Goal: Find specific page/section: Find specific page/section

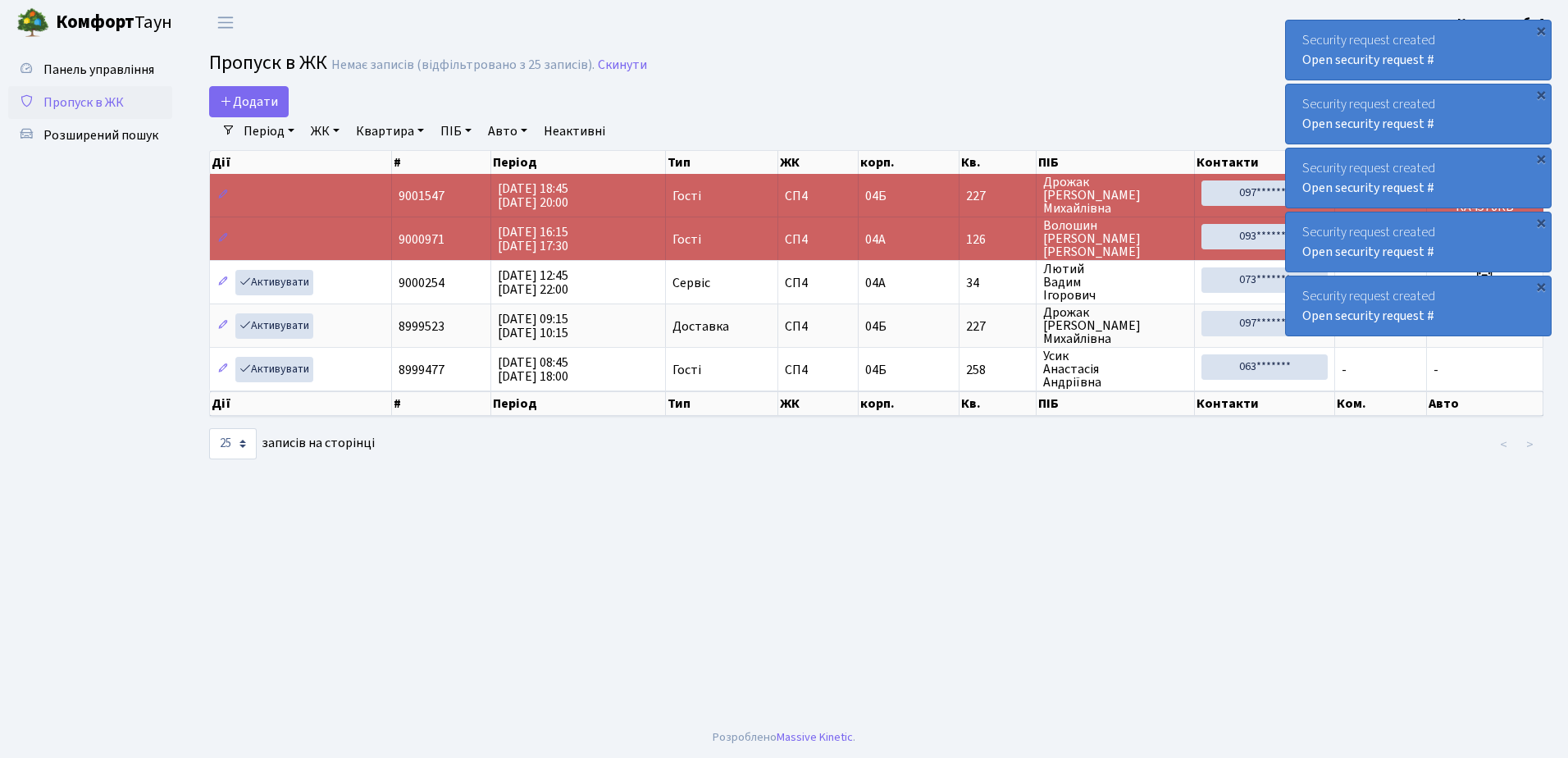
select select "25"
click at [104, 132] on span "Розширений пошук" at bounding box center [100, 136] width 115 height 18
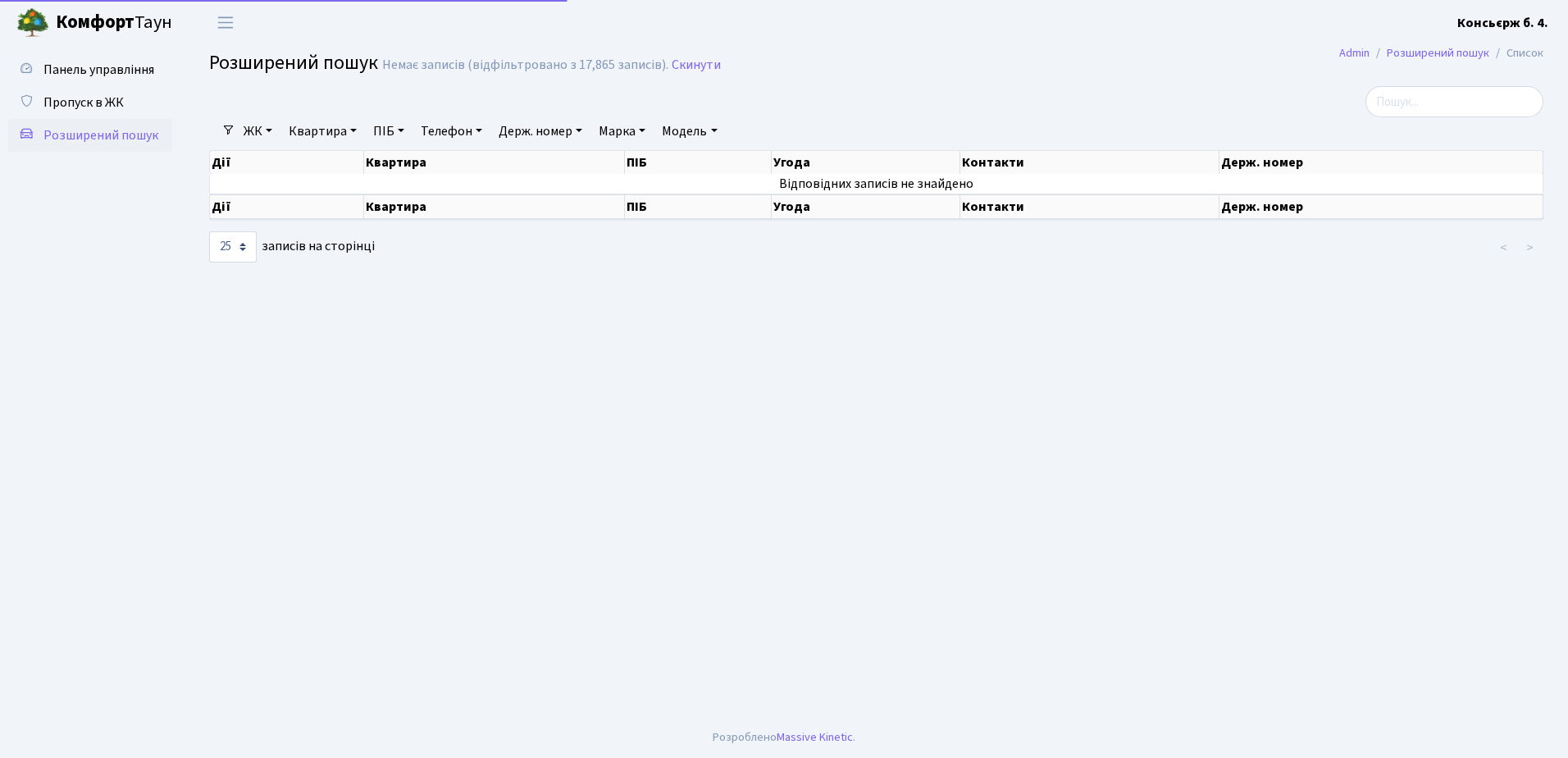
select select "25"
click at [97, 101] on span "Пропуск в ЖК" at bounding box center [84, 103] width 80 height 18
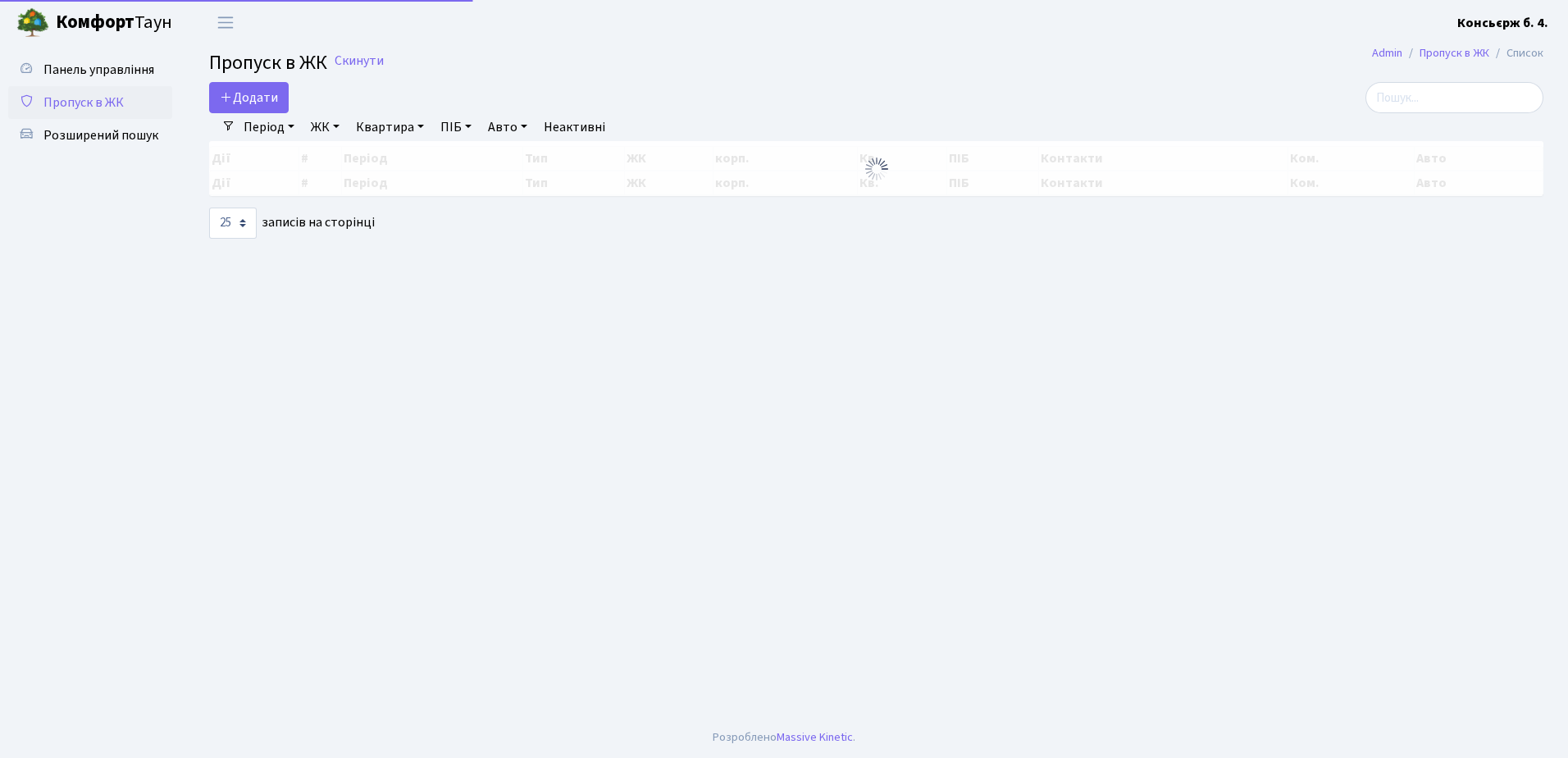
select select "25"
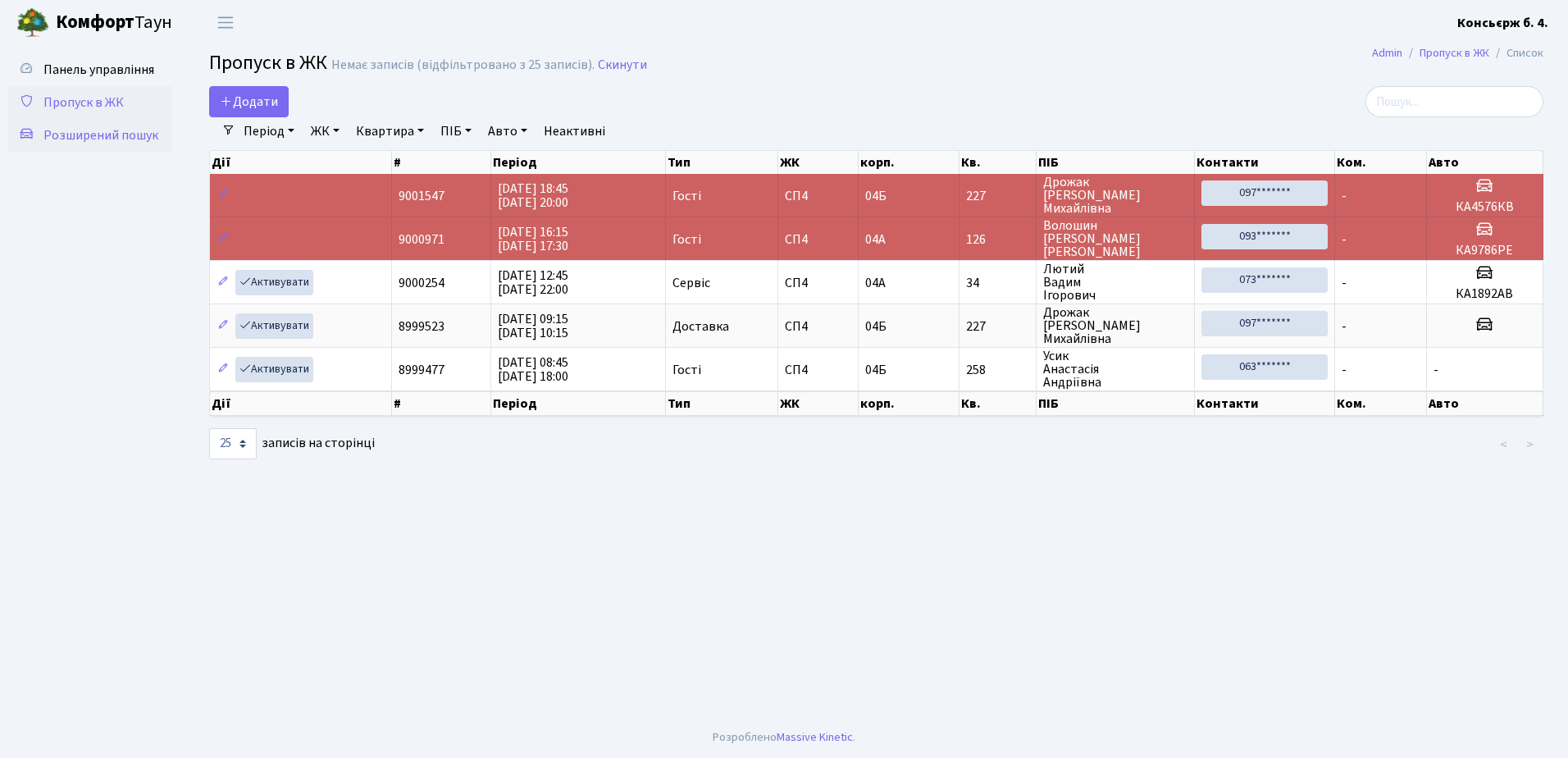
click at [93, 129] on span "Розширений пошук" at bounding box center [100, 136] width 115 height 18
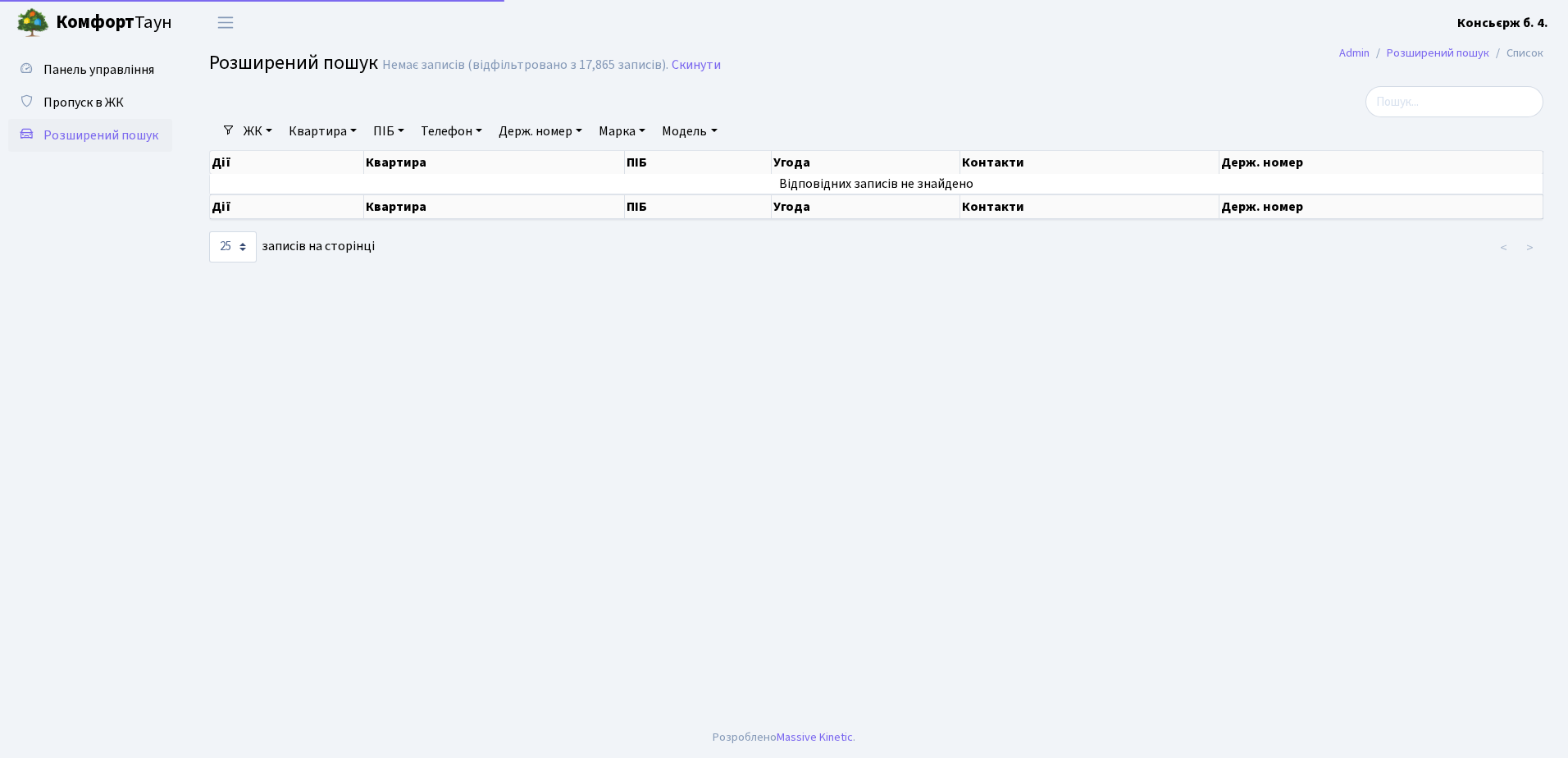
select select "25"
click at [1452, 105] on input "search" at bounding box center [1454, 101] width 178 height 31
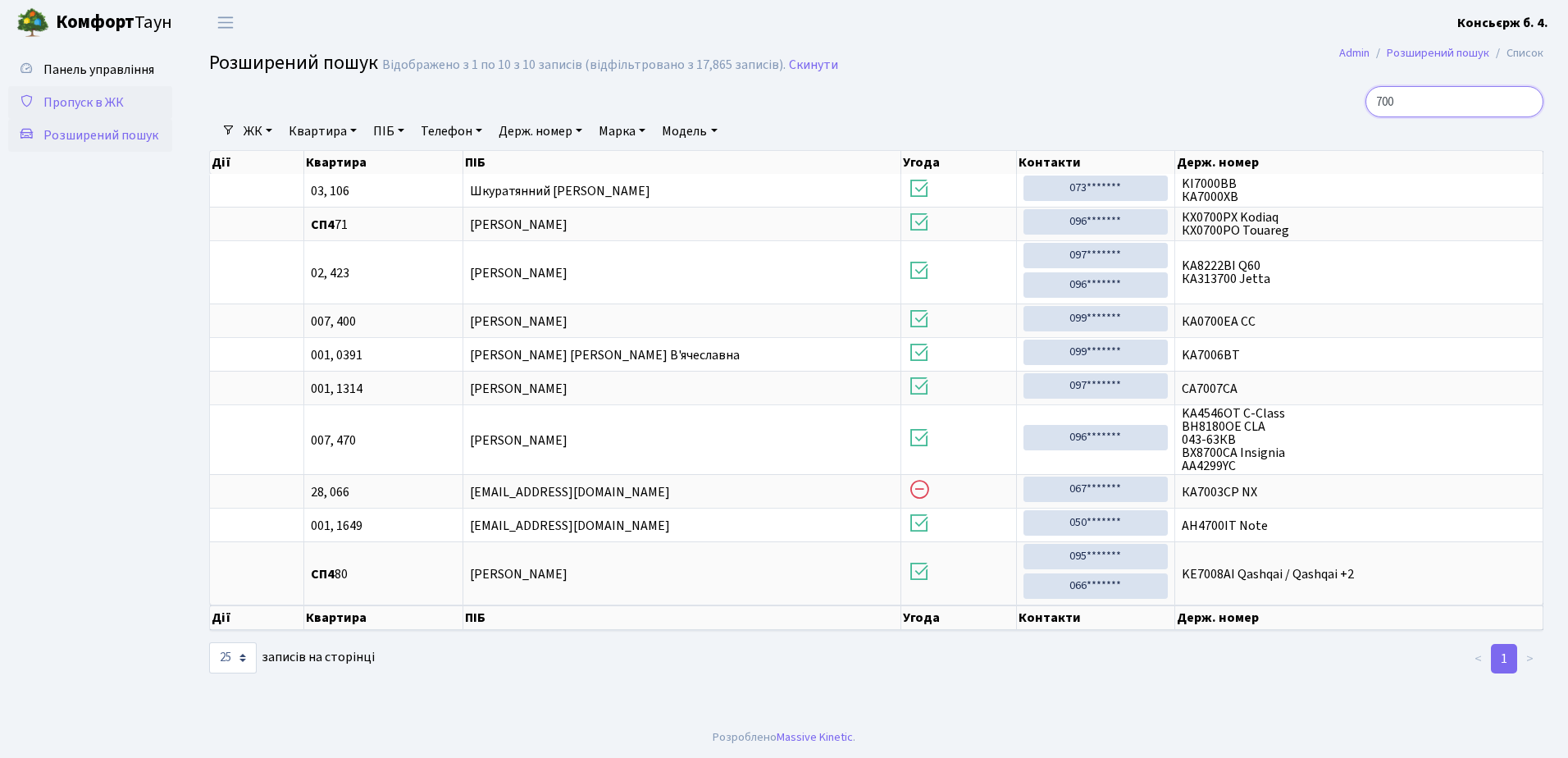
type input "700"
click at [97, 99] on span "Пропуск в ЖК" at bounding box center [84, 103] width 80 height 18
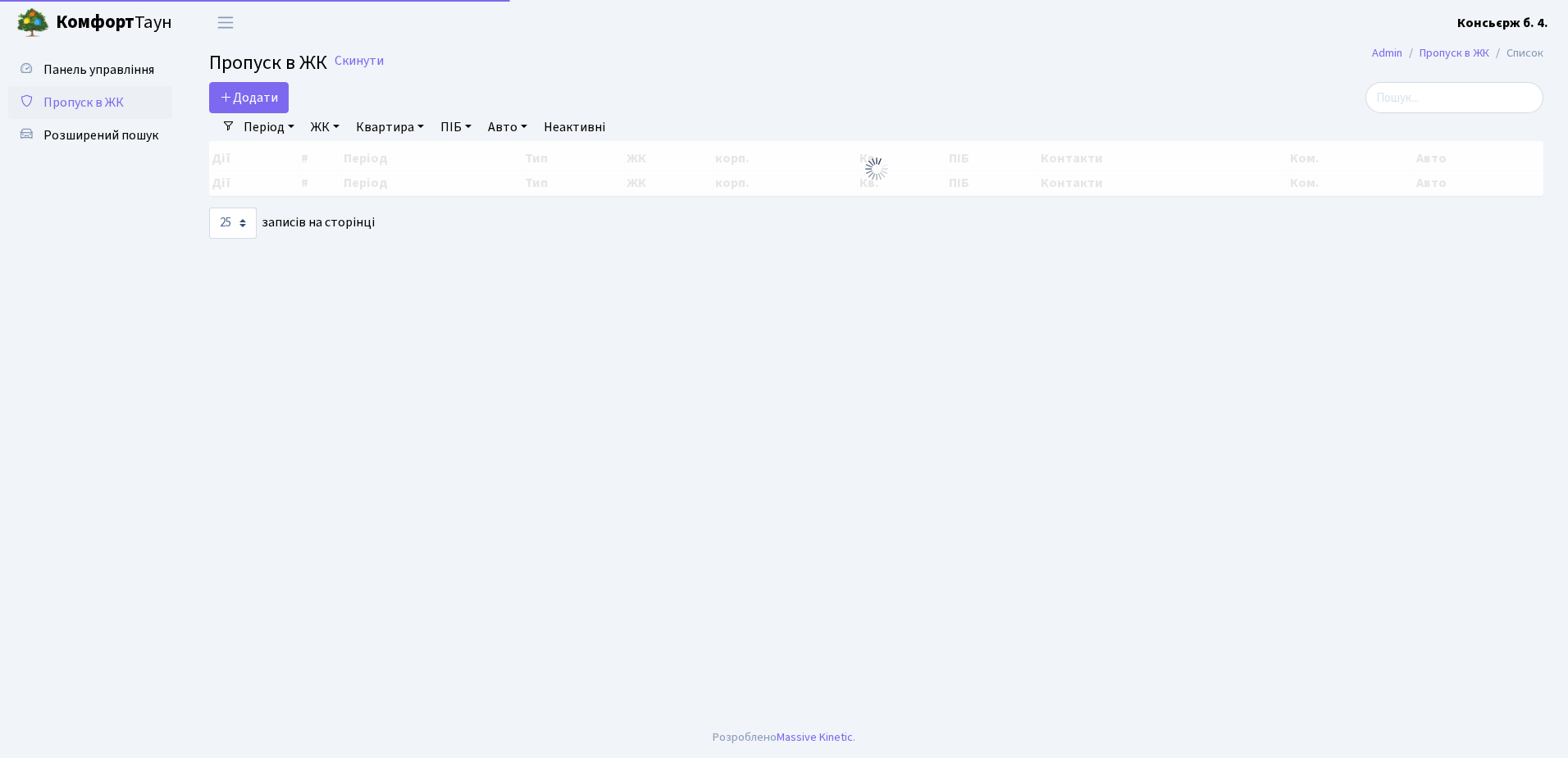
select select "25"
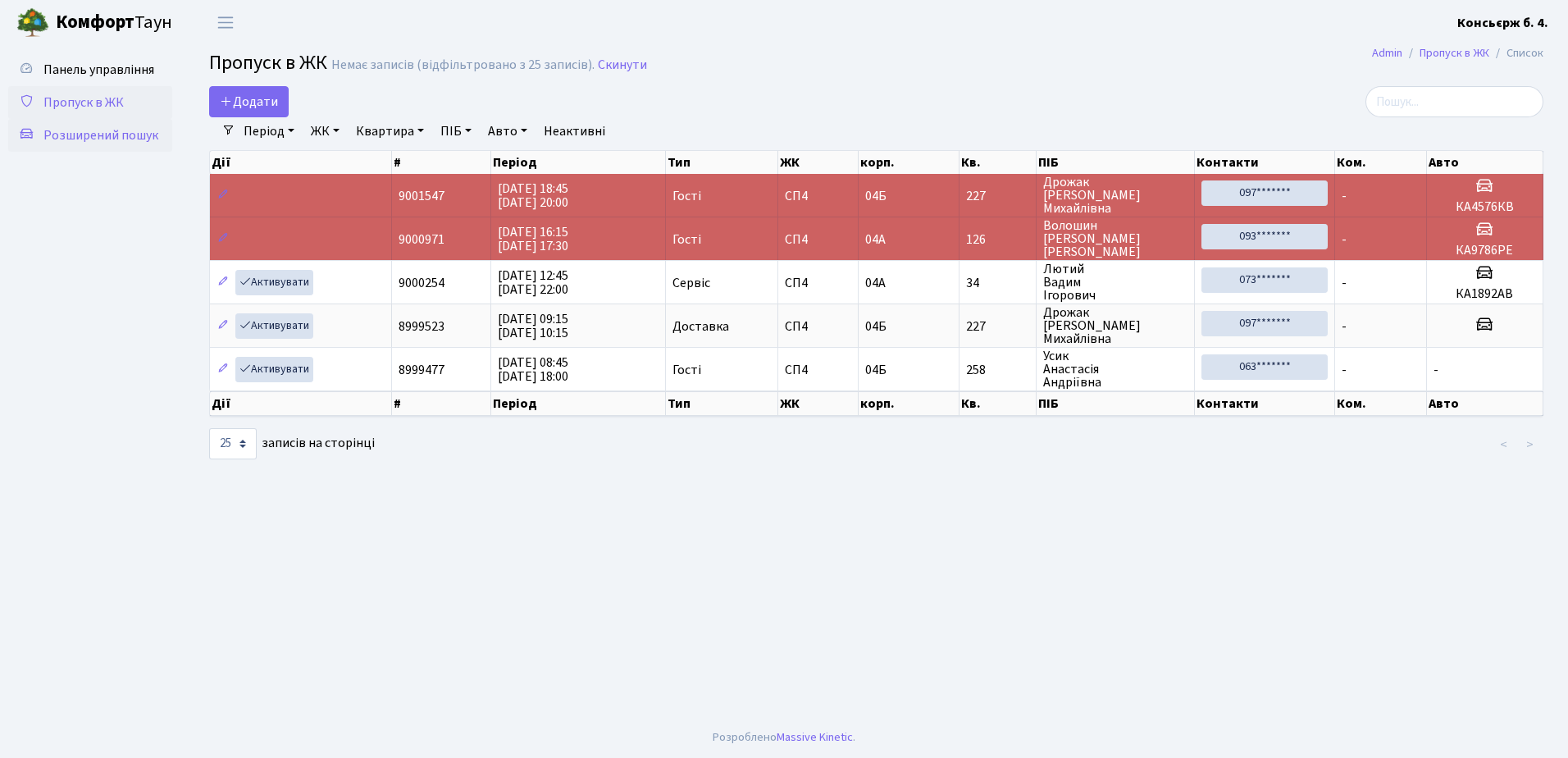
click at [99, 131] on span "Розширений пошук" at bounding box center [100, 136] width 115 height 18
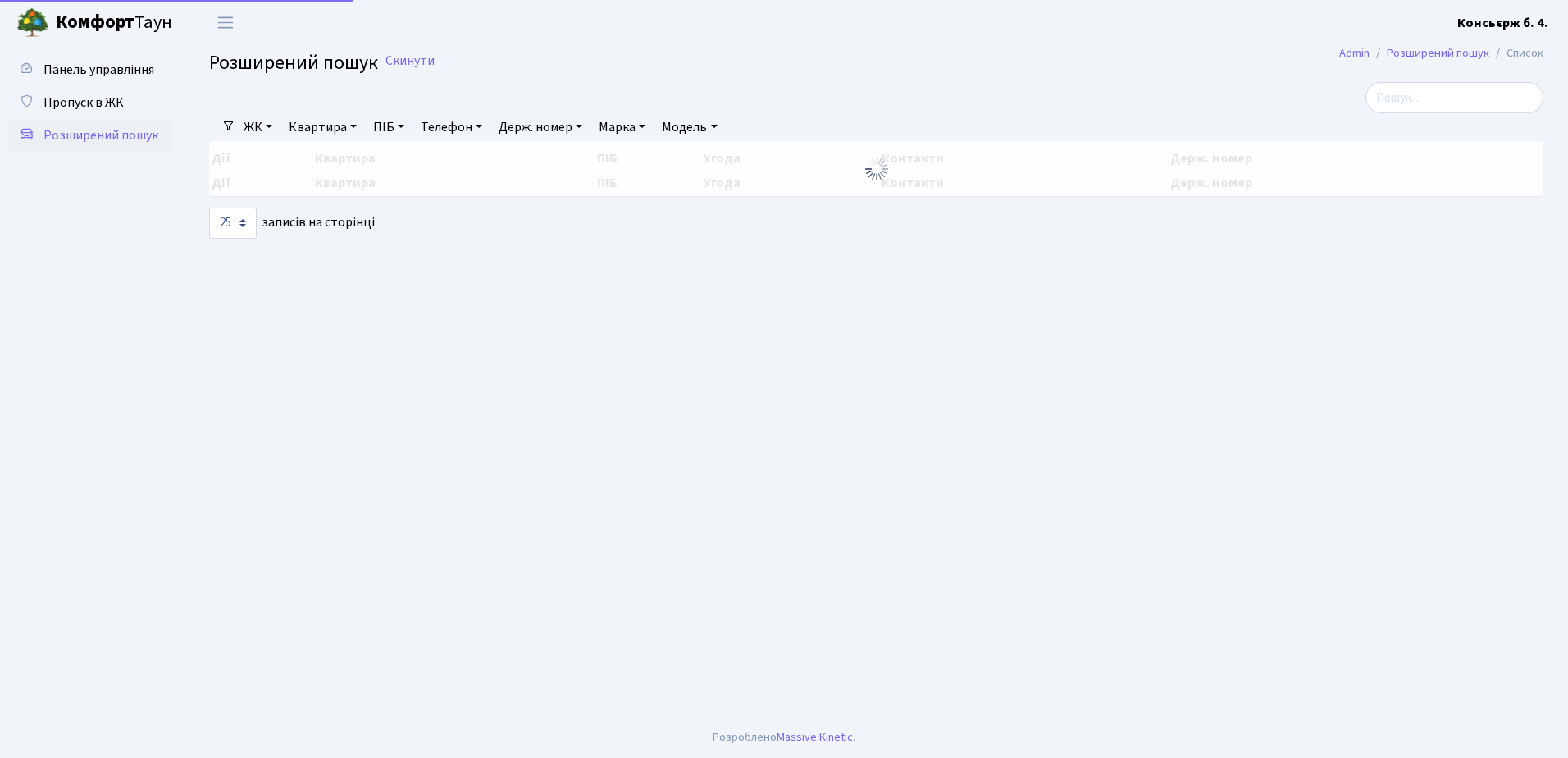
select select "25"
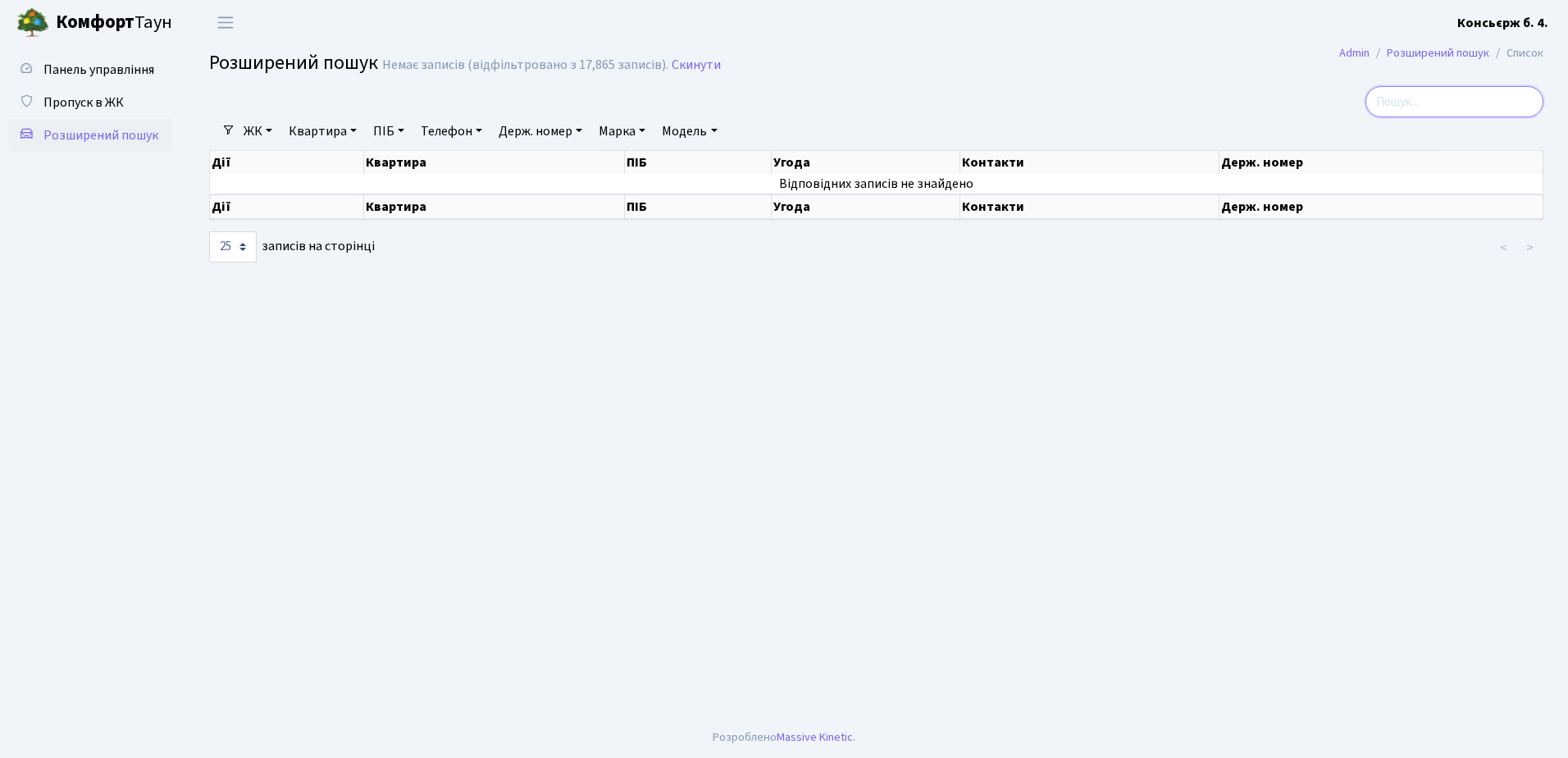
click at [1447, 101] on input "search" at bounding box center [1454, 101] width 178 height 31
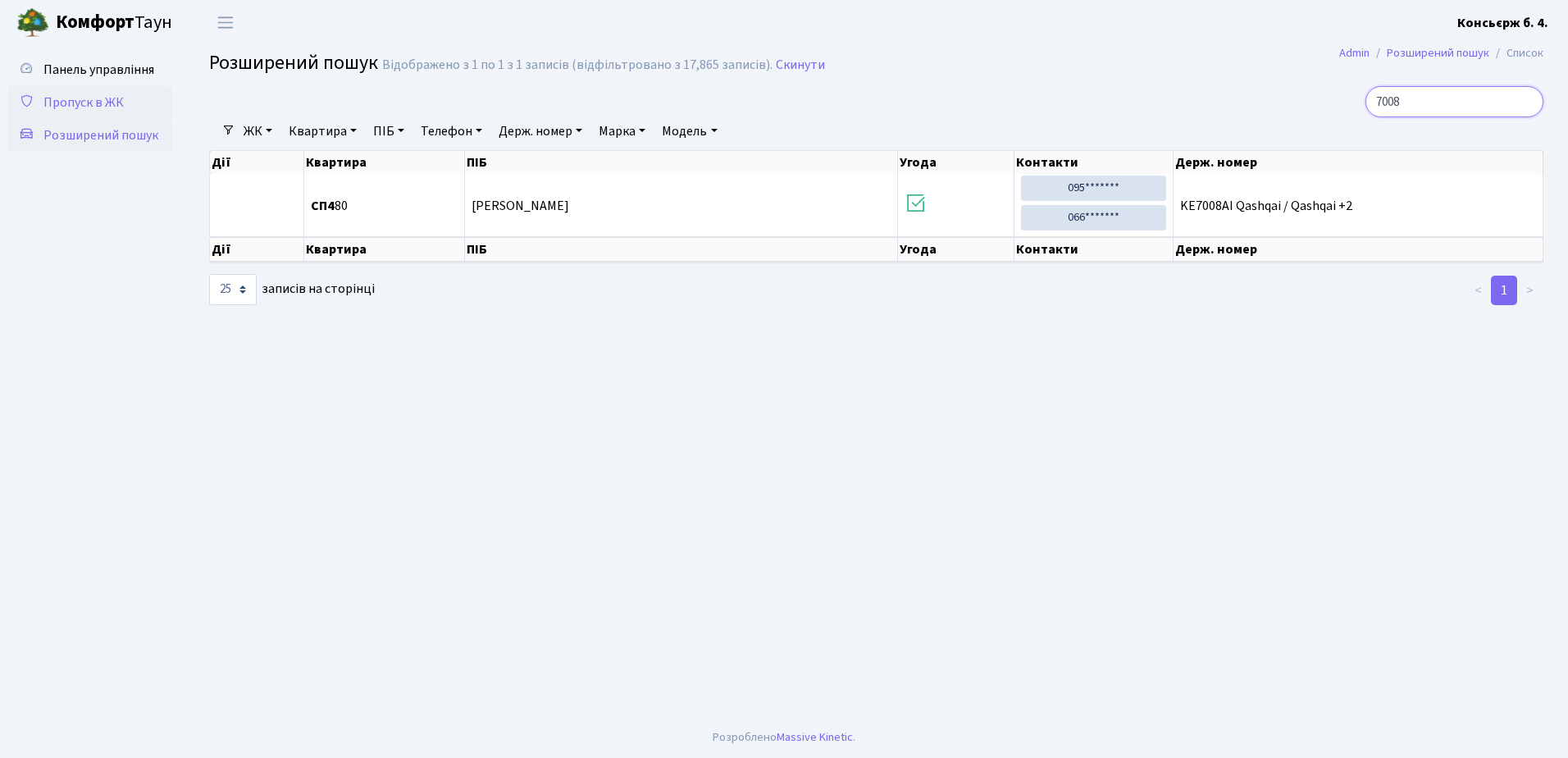
type input "7008"
click at [89, 101] on span "Пропуск в ЖК" at bounding box center [84, 103] width 80 height 18
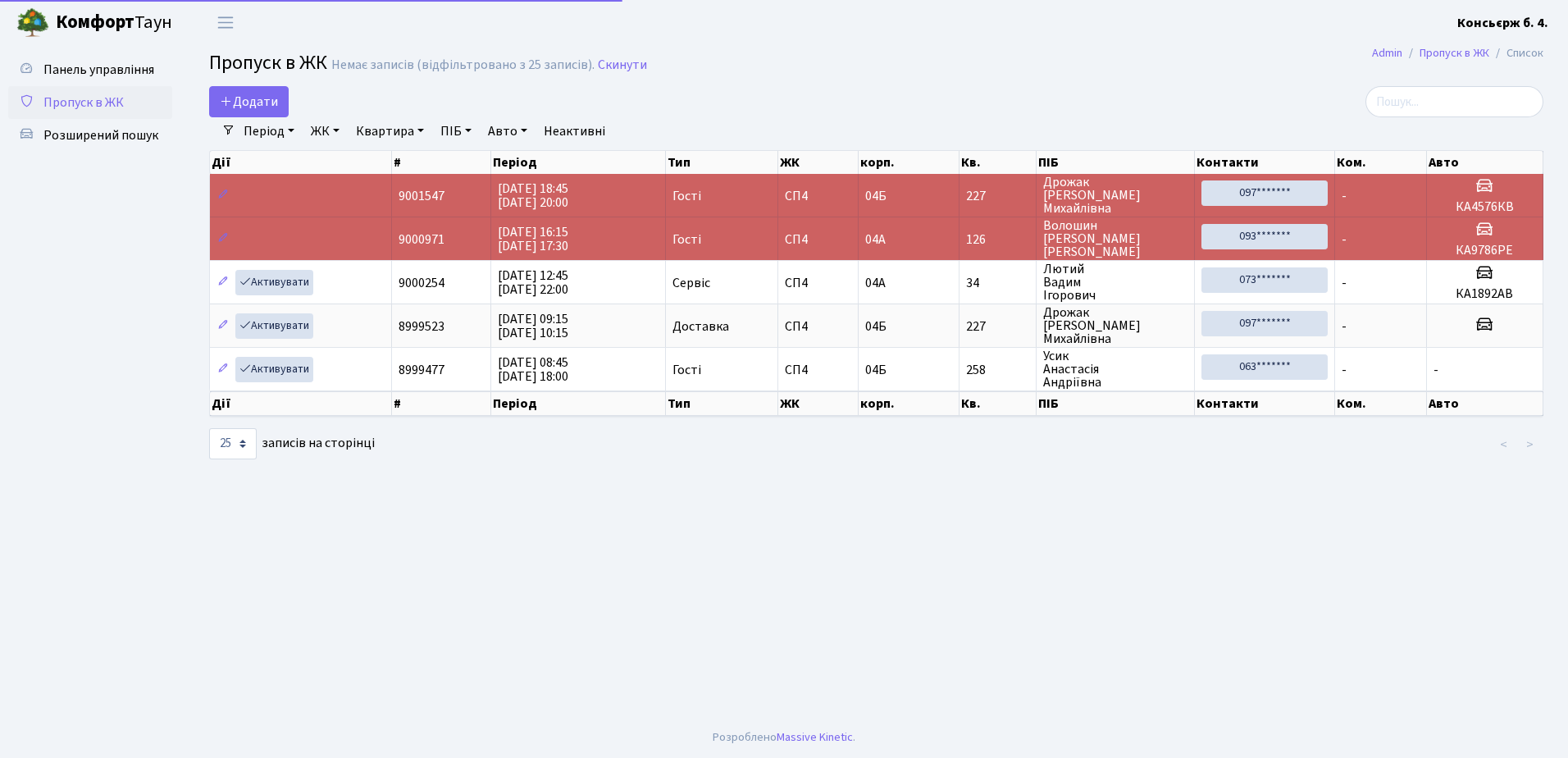
select select "25"
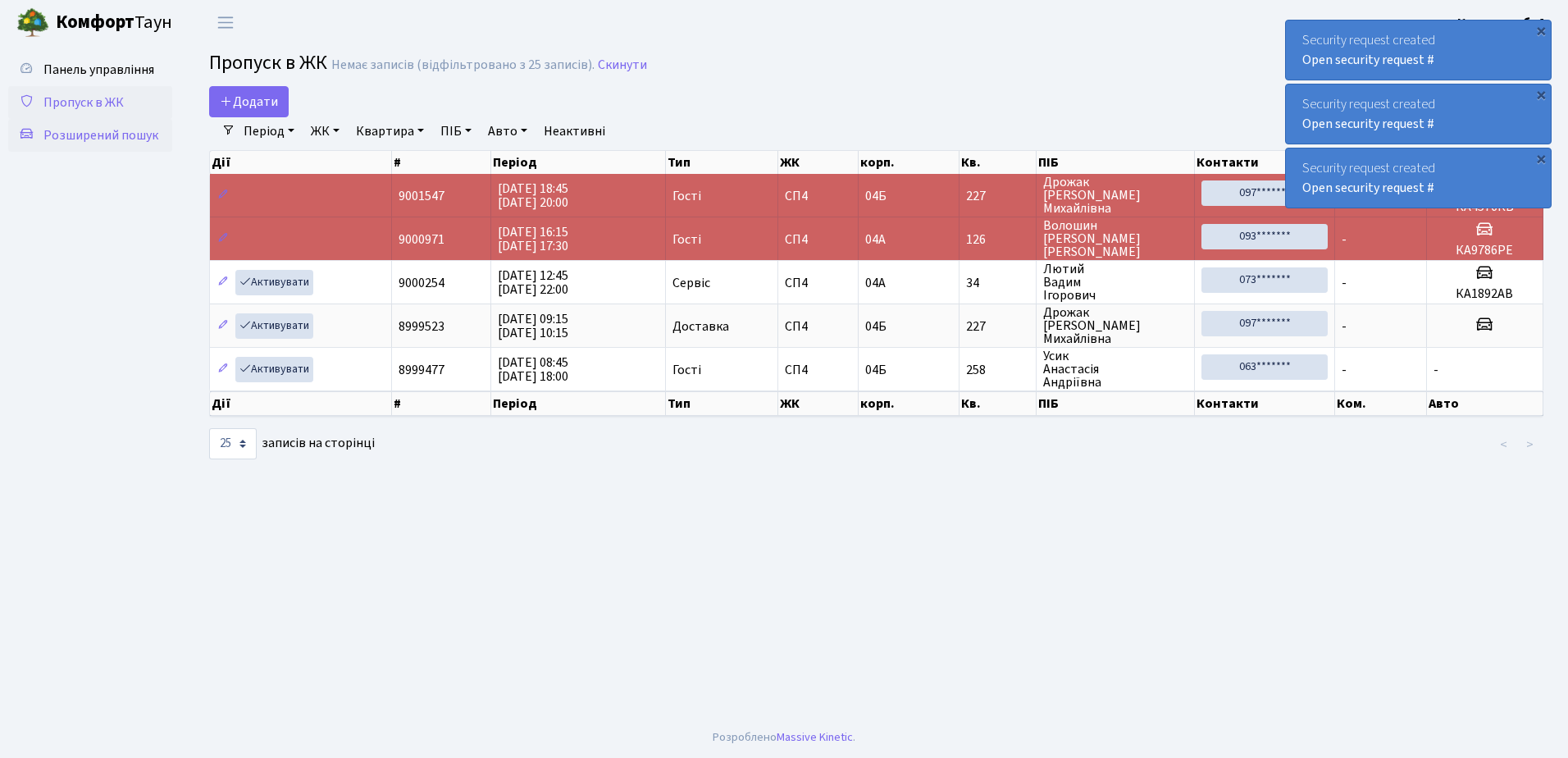
click at [96, 137] on span "Розширений пошук" at bounding box center [100, 136] width 115 height 18
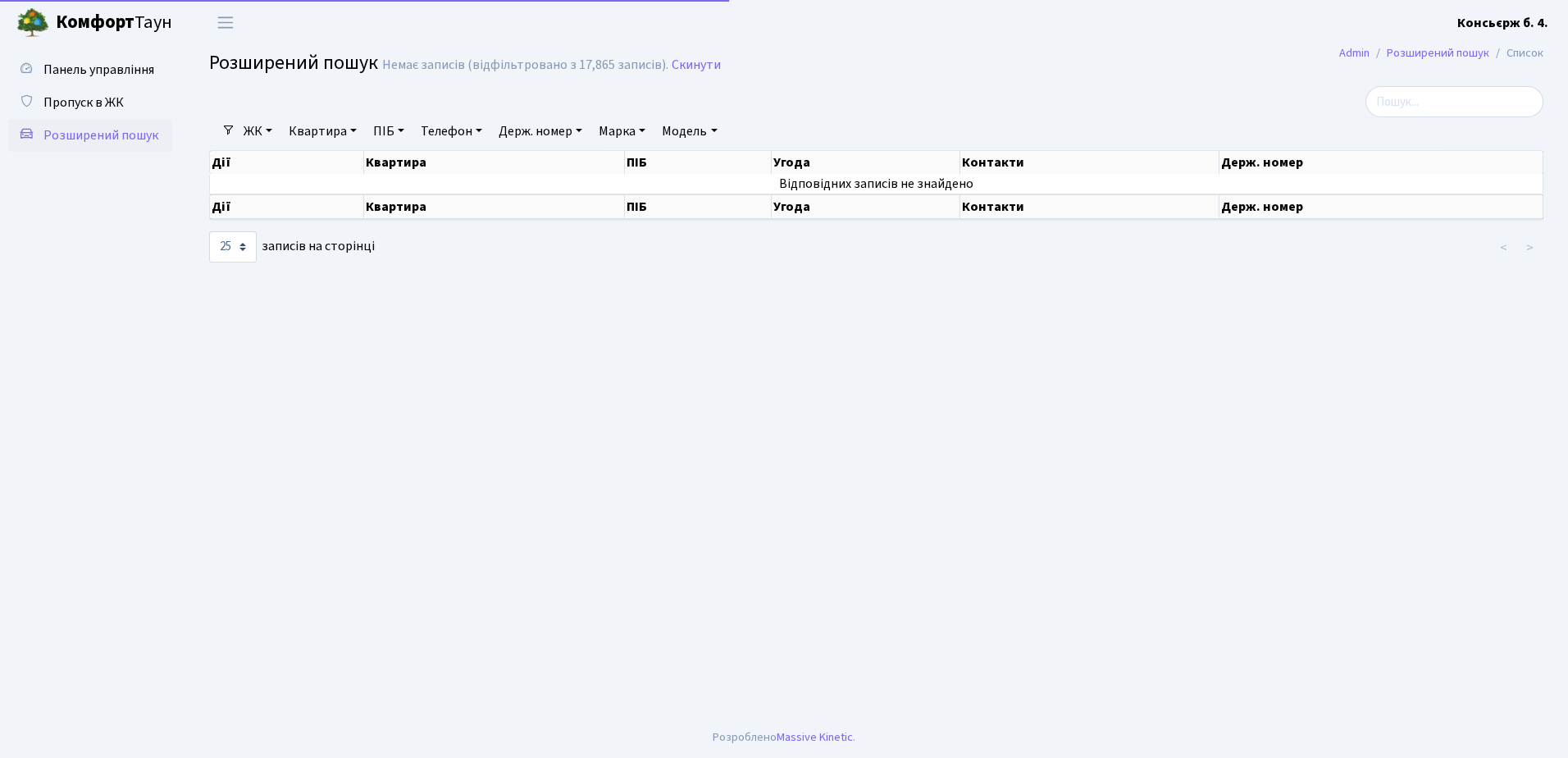
select select "25"
click at [96, 103] on span "Пропуск в ЖК" at bounding box center [84, 103] width 80 height 18
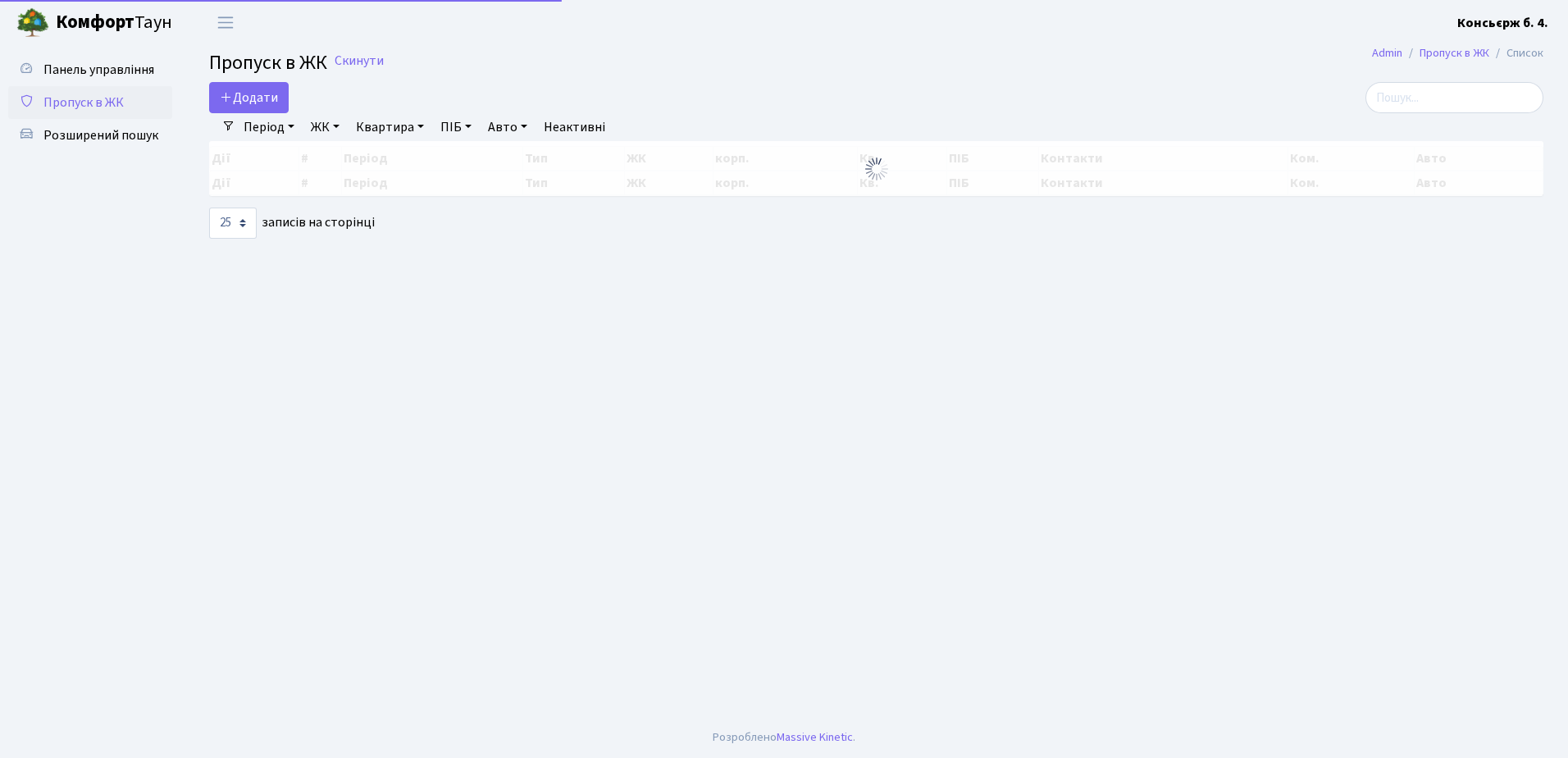
select select "25"
